Goal: Task Accomplishment & Management: Use online tool/utility

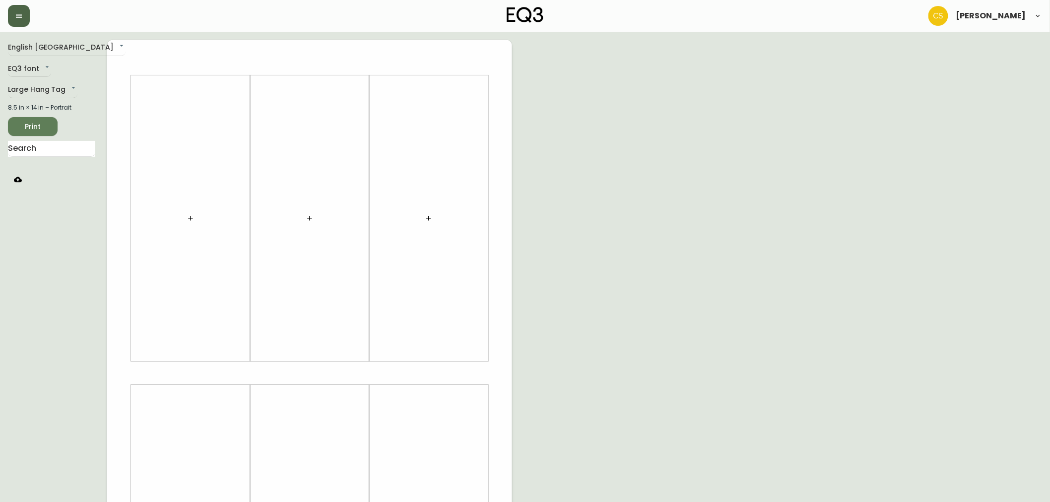
click at [23, 15] on button "button" at bounding box center [19, 16] width 22 height 22
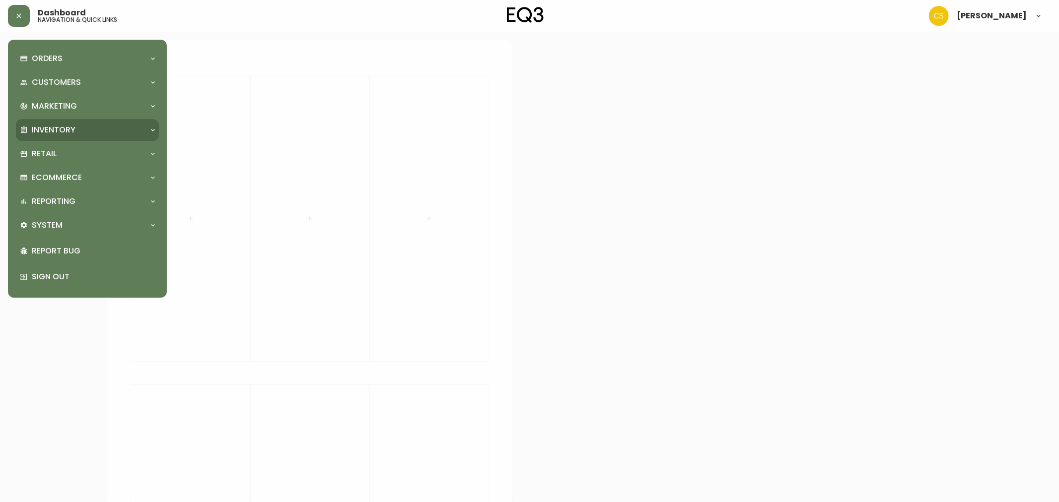
click at [75, 131] on p "Inventory" at bounding box center [54, 130] width 44 height 11
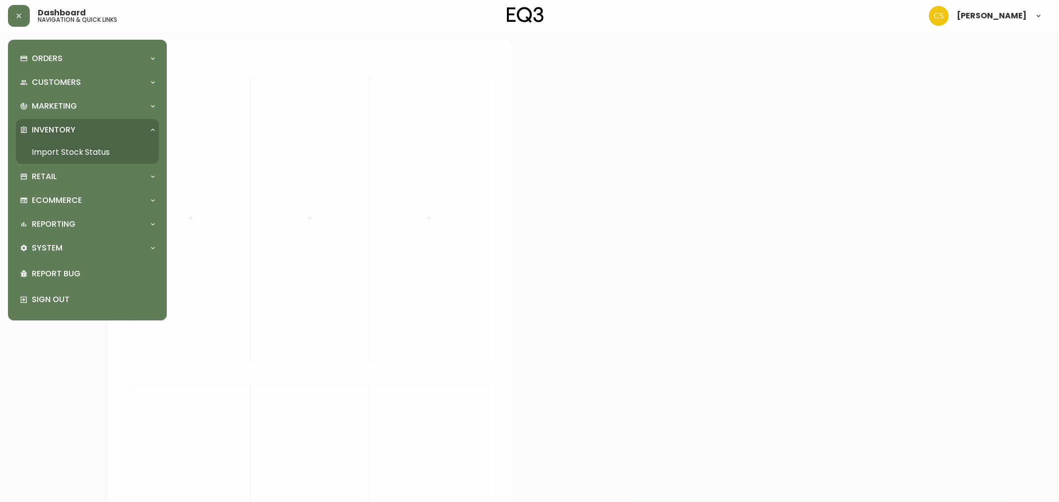
click at [75, 147] on link "Import Stock Status" at bounding box center [87, 152] width 143 height 23
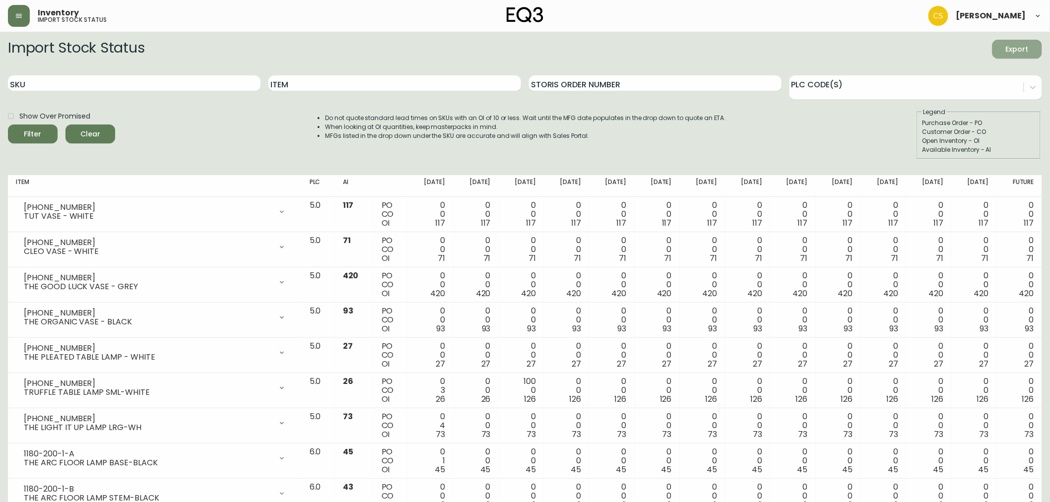
click at [1021, 47] on span "Export" at bounding box center [1017, 49] width 34 height 12
